Goal: Information Seeking & Learning: Learn about a topic

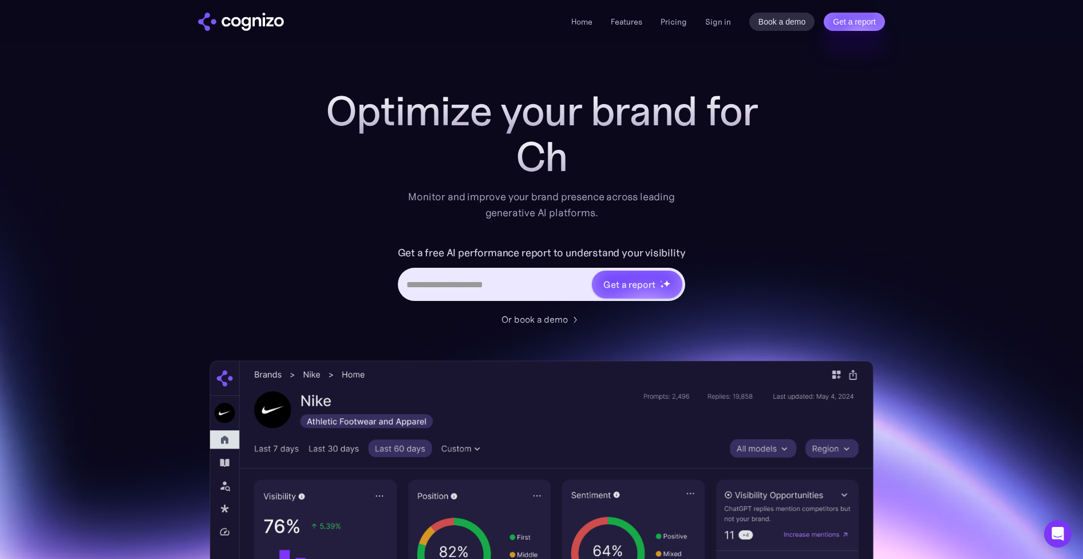
click at [829, 294] on div "Optimize your brand for Ch Monitor and improve your brand presence across leadi…" at bounding box center [542, 464] width 664 height 752
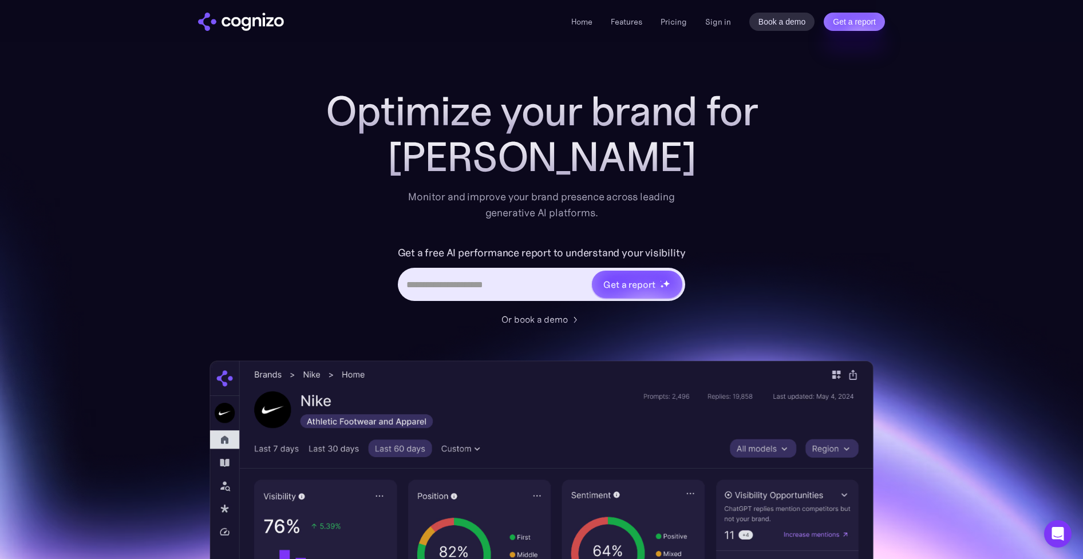
click at [543, 285] on input "Hero URL Input Form" at bounding box center [496, 285] width 192 height 22
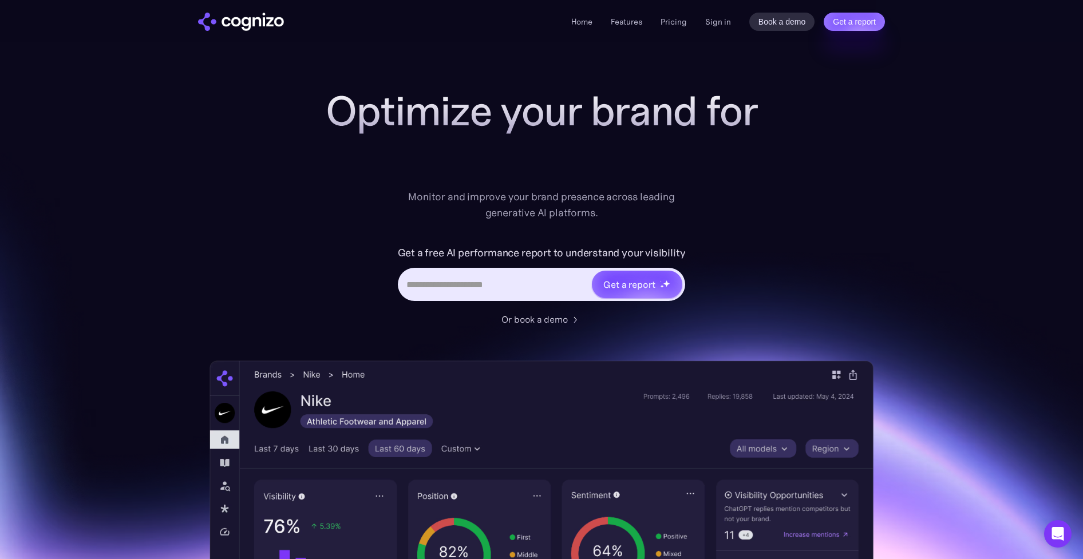
click at [523, 278] on input "Hero URL Input Form" at bounding box center [496, 285] width 192 height 22
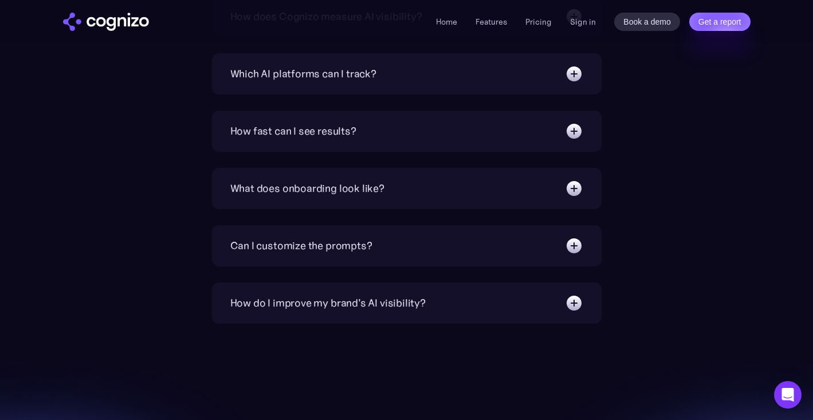
scroll to position [4354, 0]
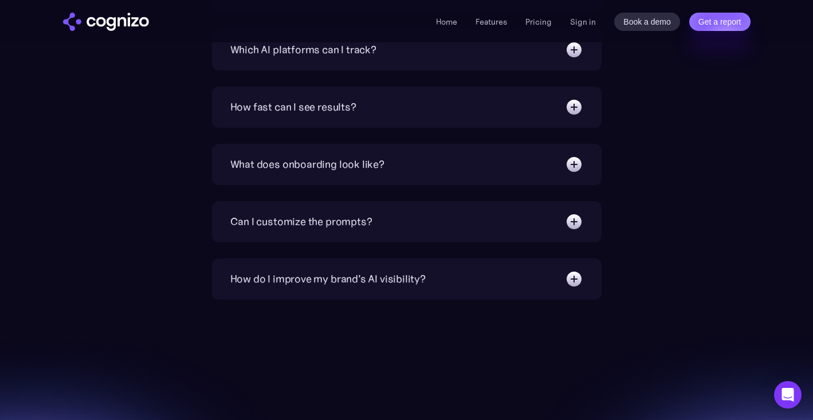
click at [578, 166] on img at bounding box center [574, 164] width 18 height 18
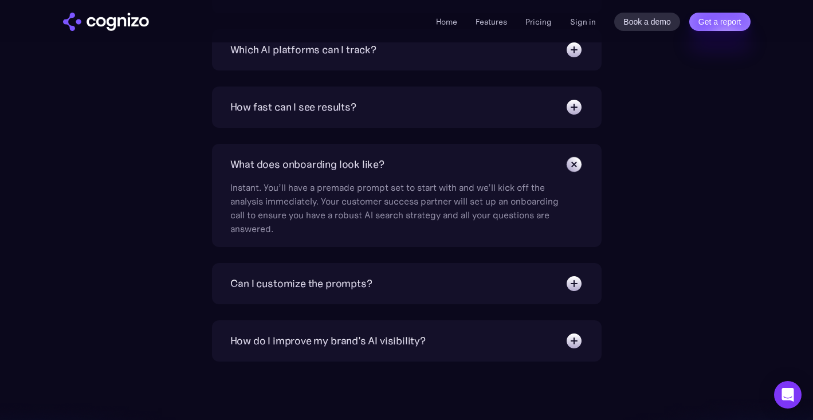
click at [578, 166] on img at bounding box center [574, 164] width 26 height 26
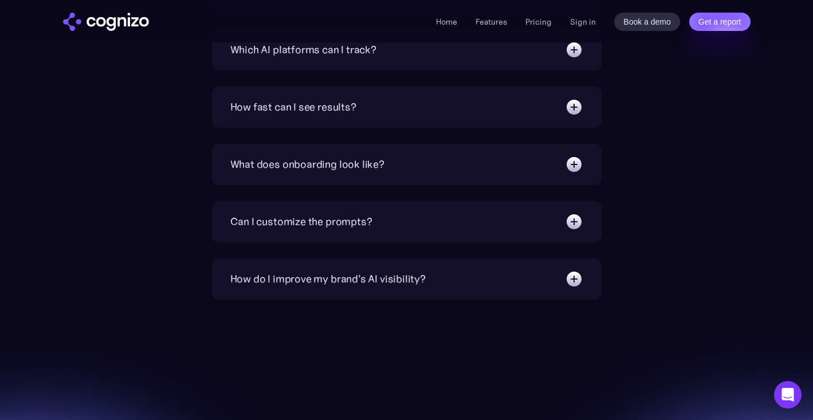
click at [578, 166] on img at bounding box center [573, 164] width 18 height 18
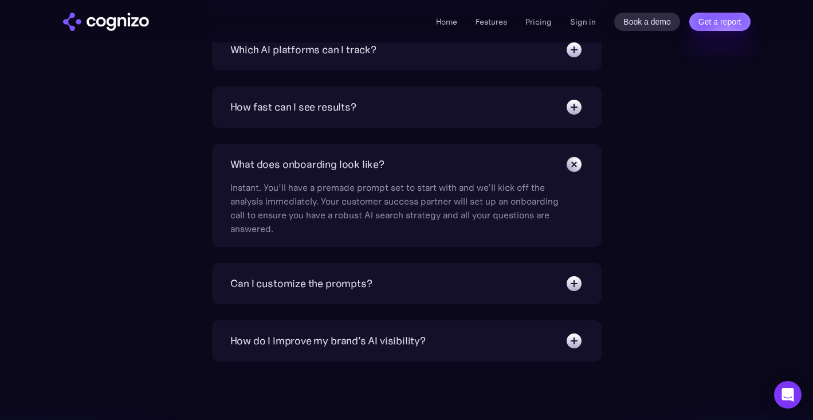
click at [578, 166] on img at bounding box center [574, 164] width 26 height 26
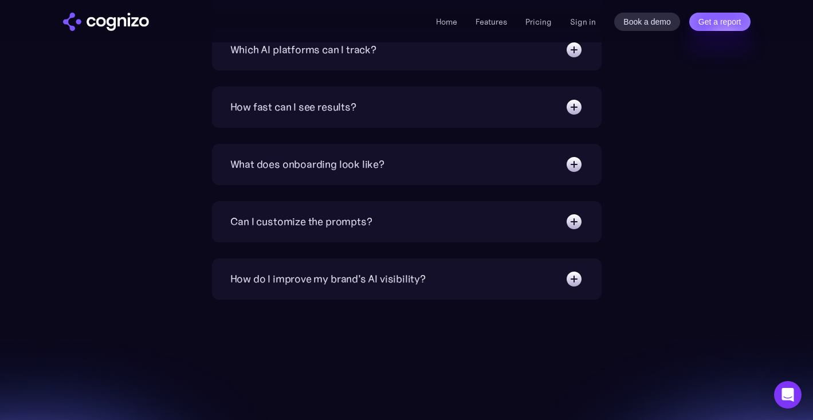
click at [578, 166] on img at bounding box center [574, 164] width 18 height 18
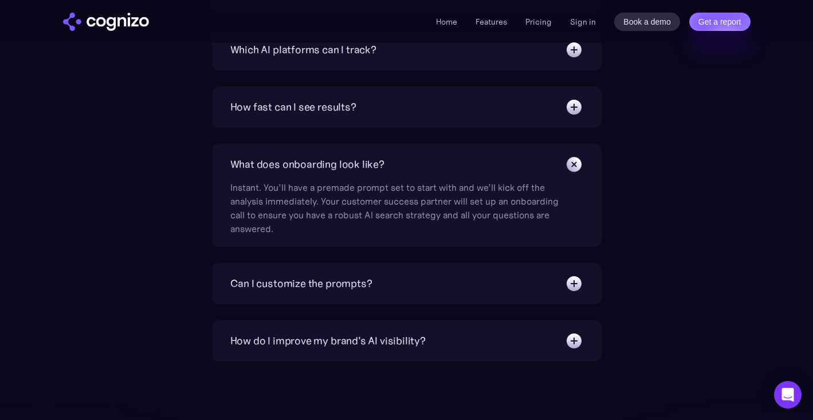
click at [578, 166] on img at bounding box center [574, 164] width 26 height 26
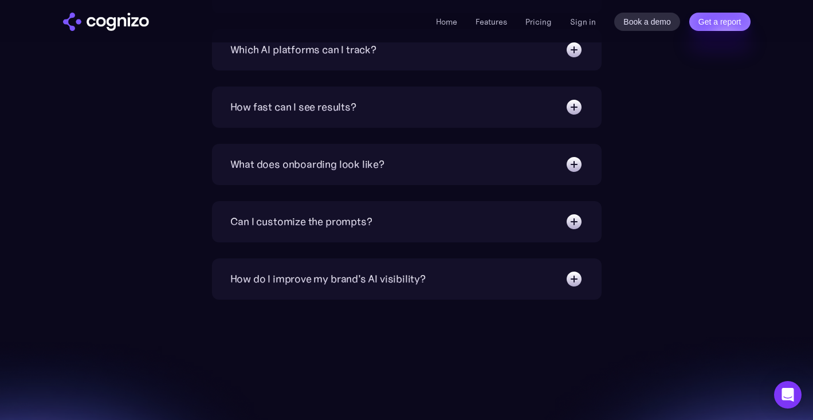
click at [578, 166] on img at bounding box center [574, 164] width 18 height 18
